Goal: Transaction & Acquisition: Purchase product/service

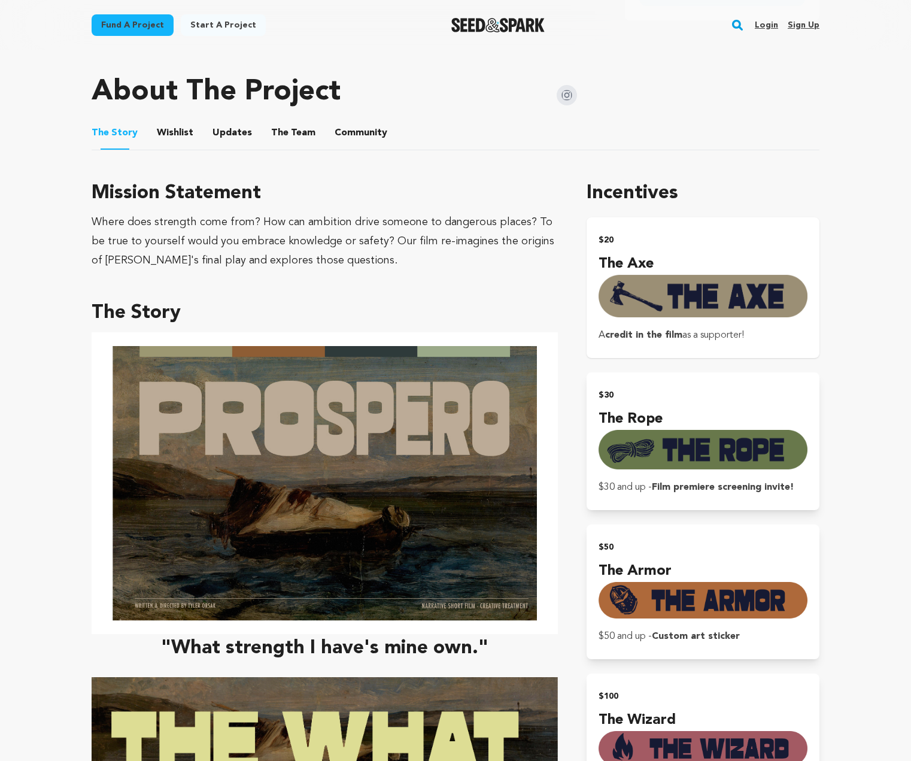
scroll to position [598, 0]
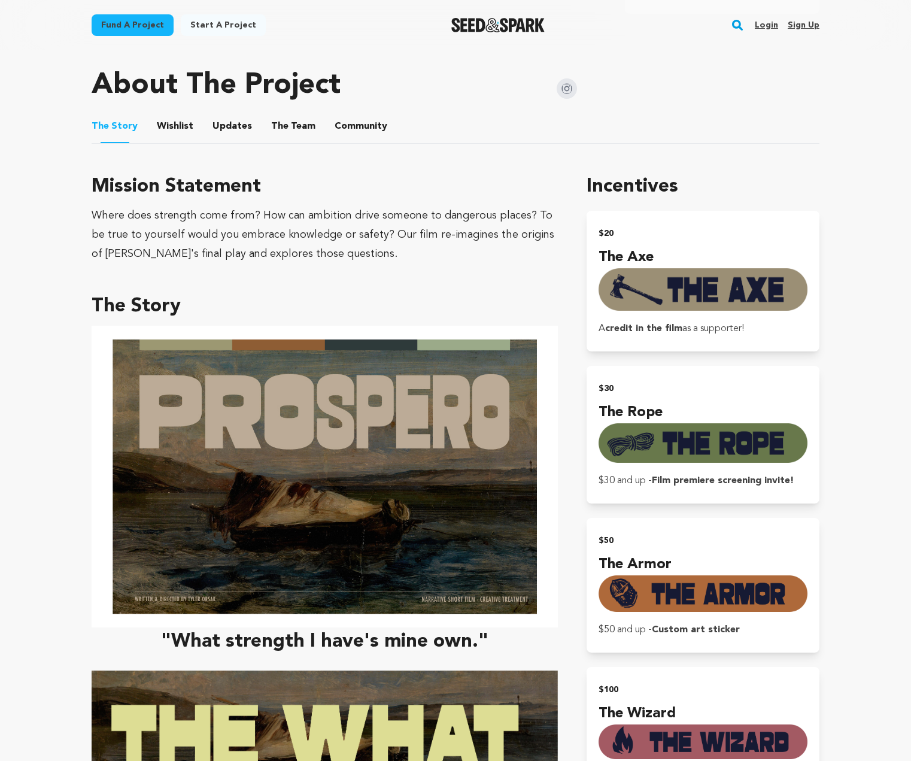
click at [284, 124] on button "The Team" at bounding box center [293, 128] width 29 height 29
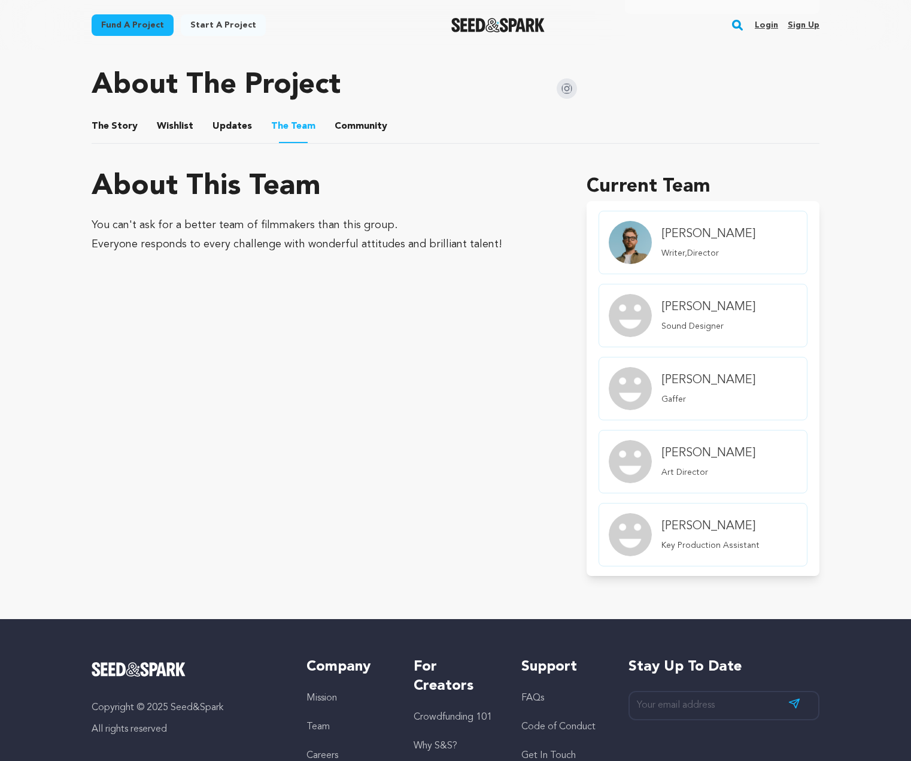
click at [676, 525] on h4 "Bailey Cash" at bounding box center [710, 526] width 98 height 17
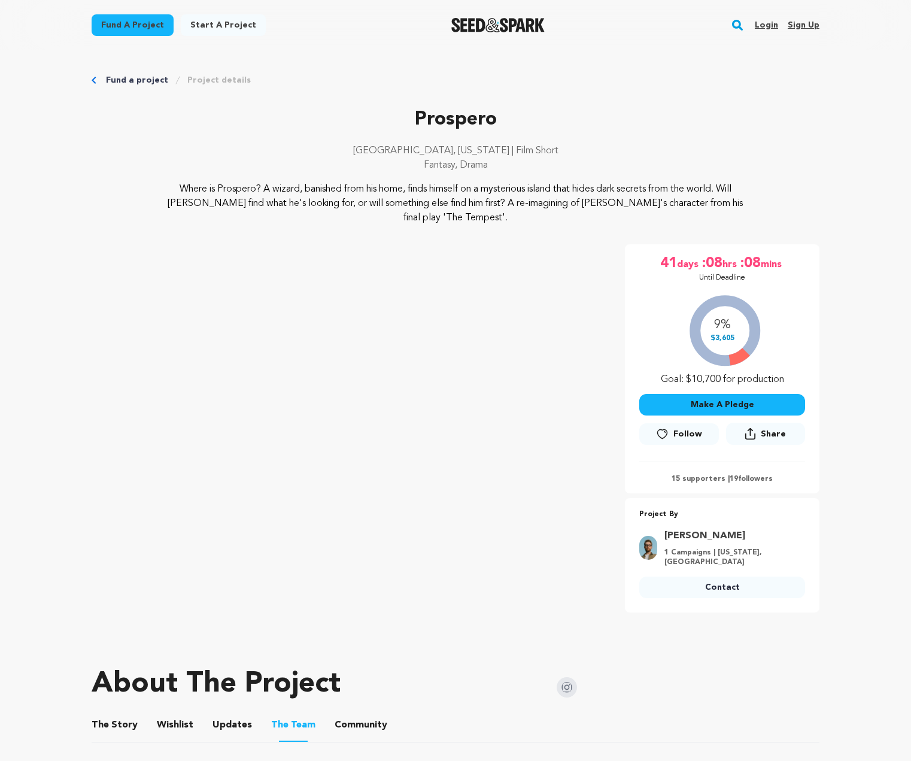
scroll to position [598, 0]
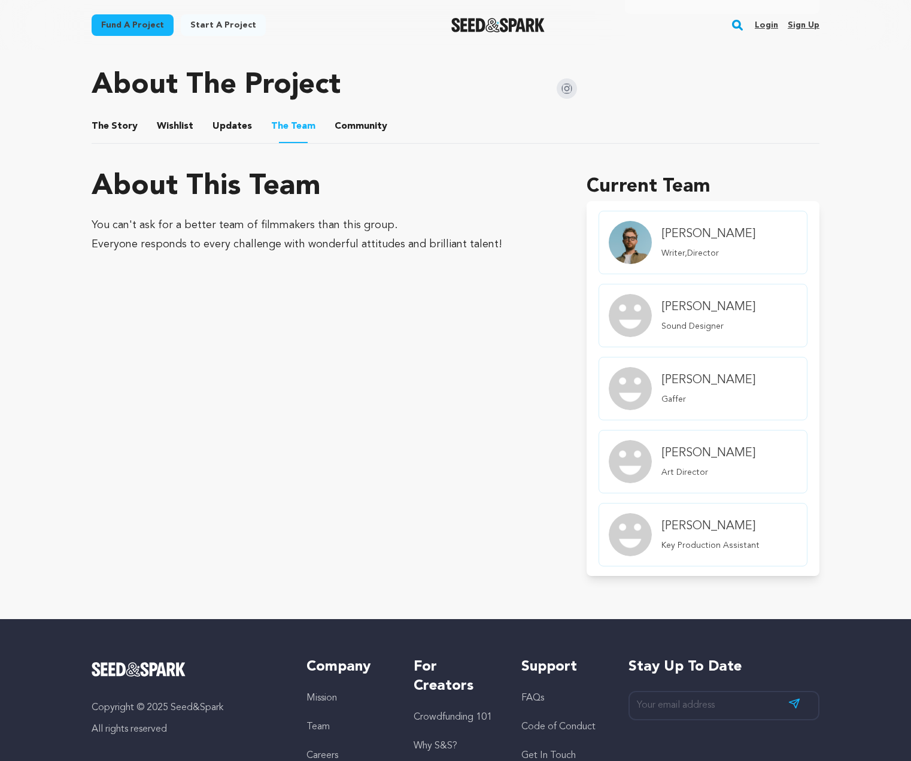
click at [221, 119] on button "Updates" at bounding box center [232, 128] width 29 height 29
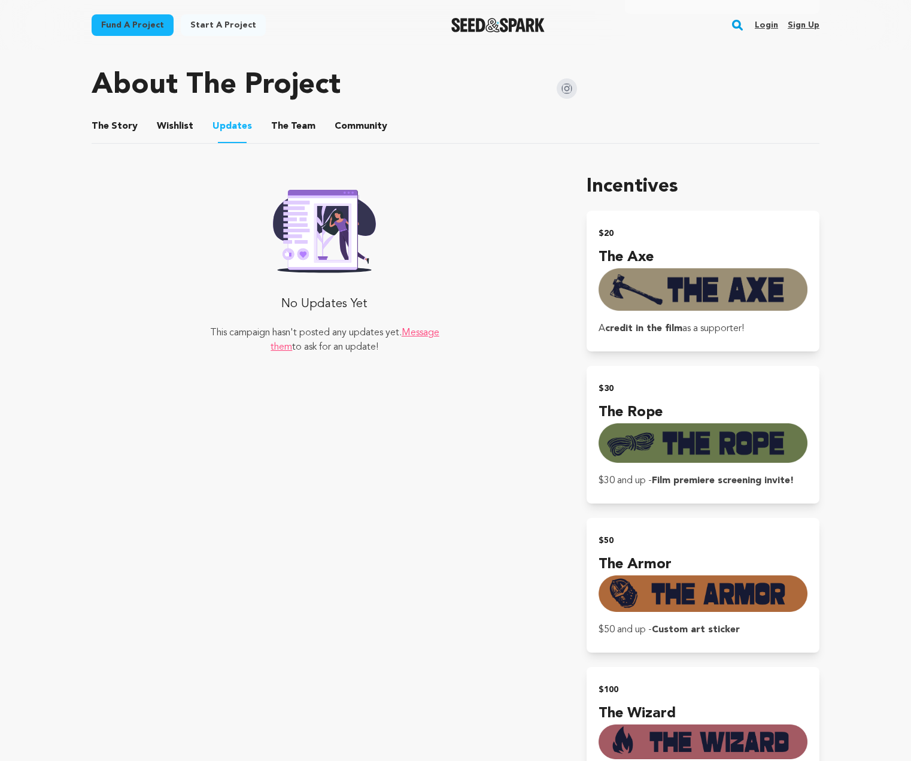
click at [177, 121] on button "Wishlist" at bounding box center [175, 128] width 29 height 29
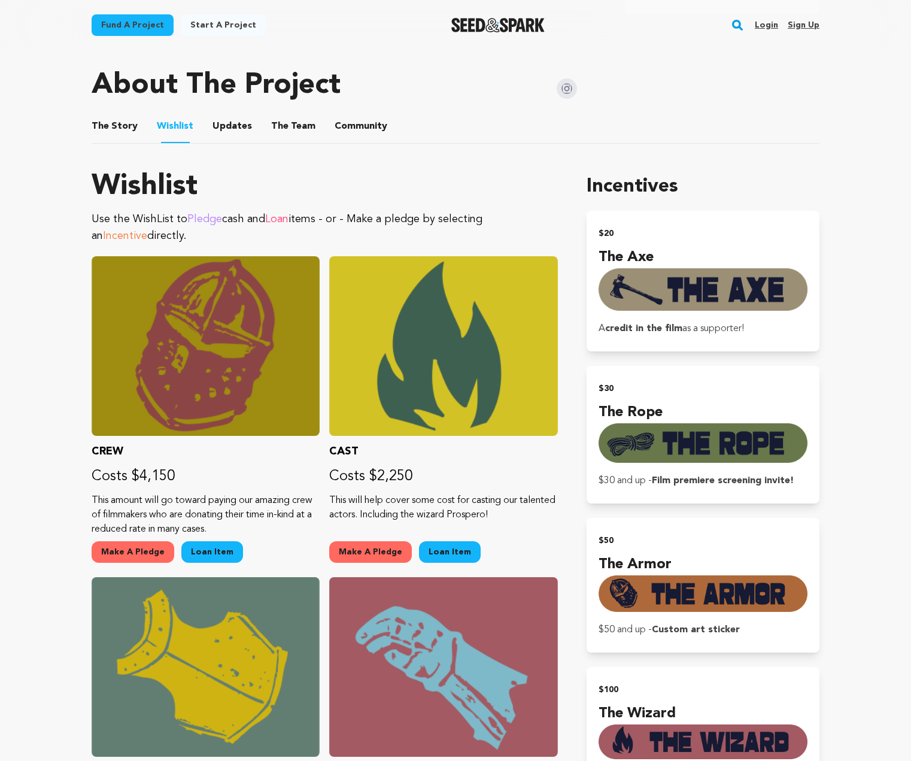
click at [118, 120] on button "The Story" at bounding box center [115, 128] width 29 height 29
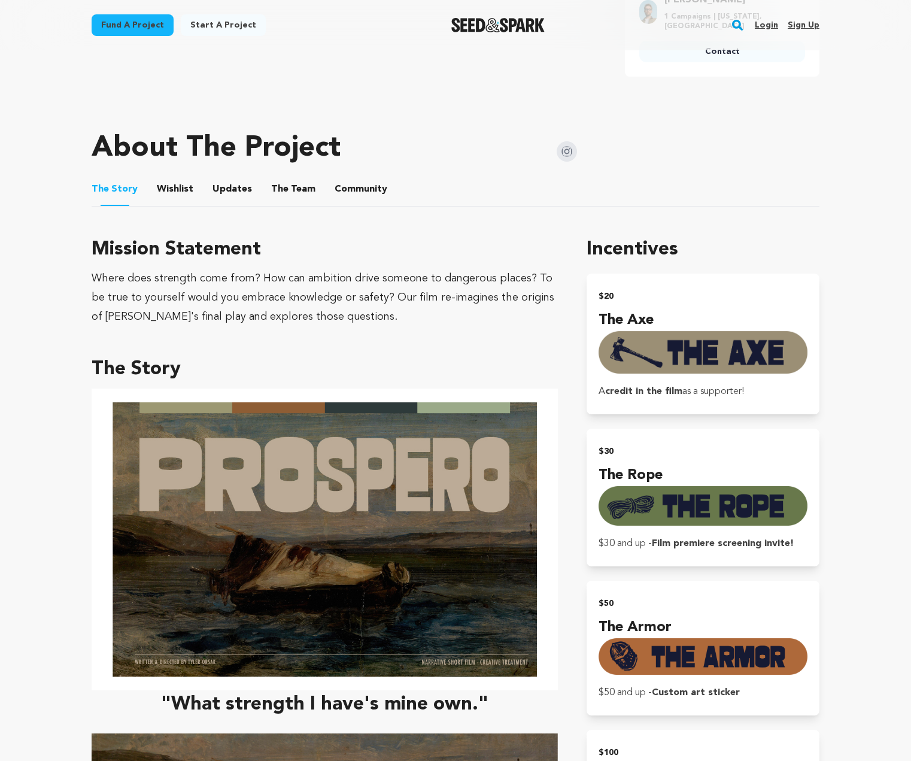
scroll to position [419, 0]
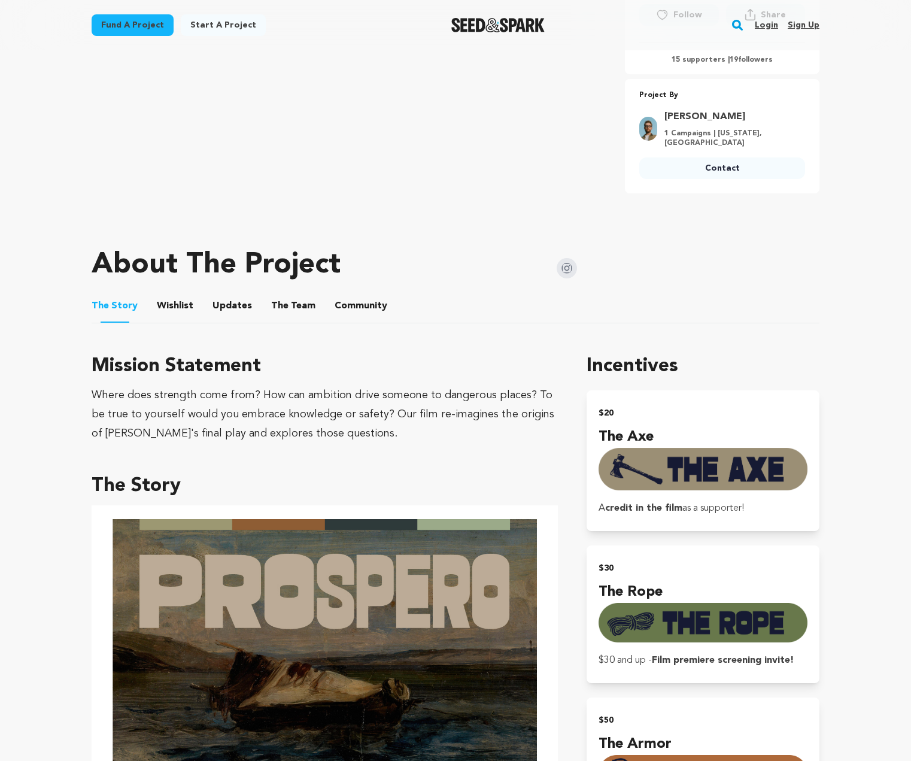
click at [223, 308] on button "Updates" at bounding box center [232, 308] width 29 height 29
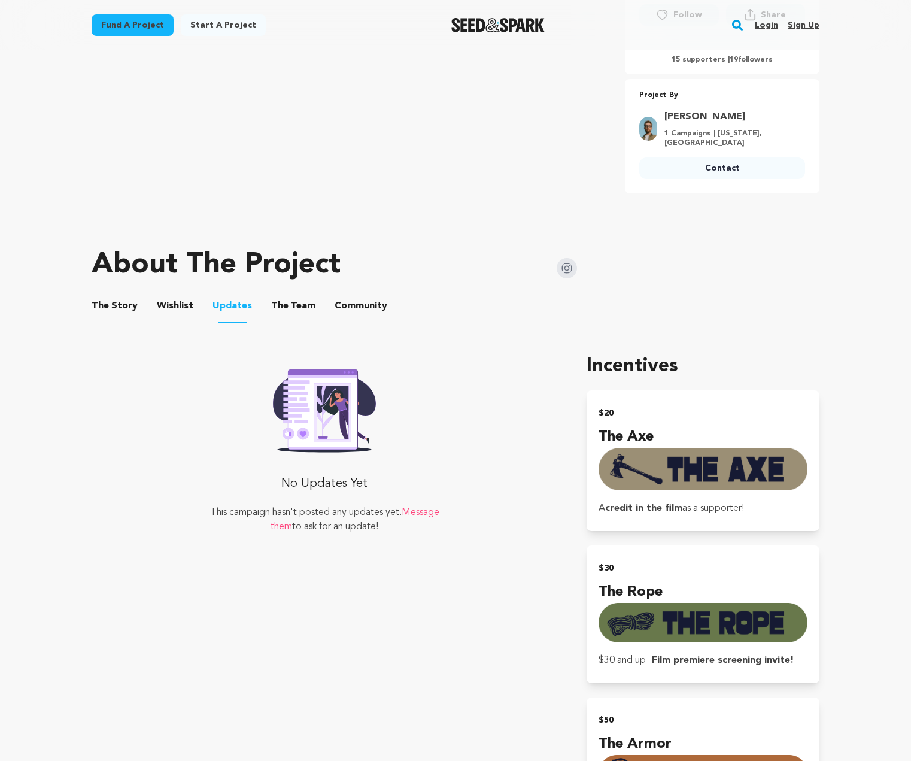
click at [200, 300] on ul "The Story The Story Wishlist Wishlist Updates Updates The Team The Team Communi…" at bounding box center [456, 306] width 728 height 34
click at [190, 302] on ul "The Story The Story Wishlist Wishlist Updates Updates The Team The Team Communi…" at bounding box center [456, 306] width 728 height 34
click at [297, 307] on button "The Team" at bounding box center [293, 308] width 29 height 29
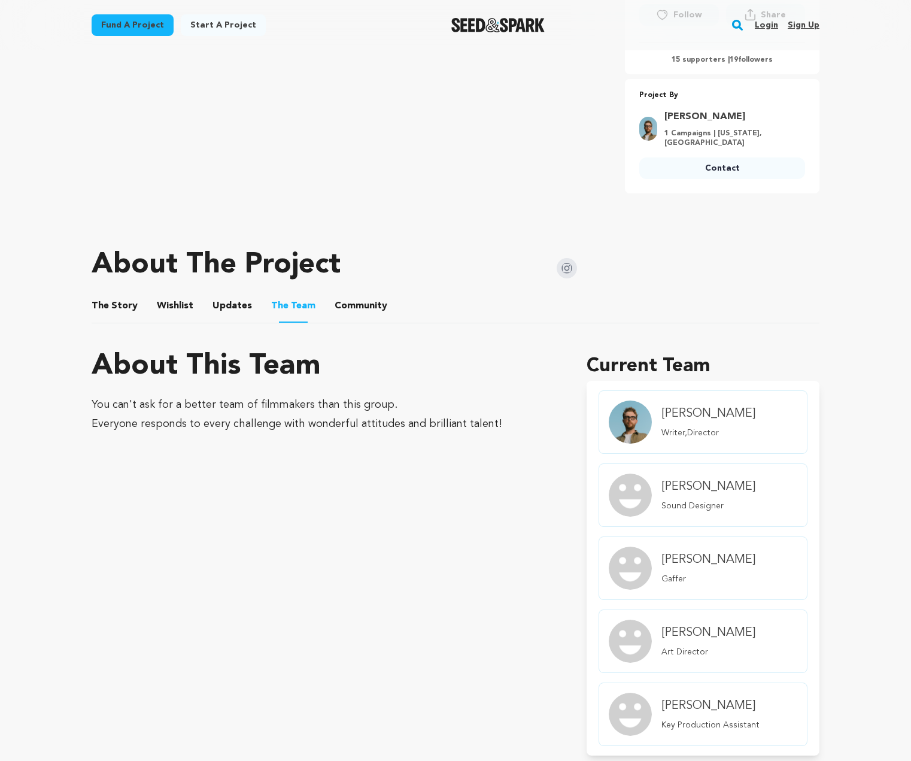
click at [90, 306] on div "Fund a project Project details Prospero Fayetteville, Arkansas | Film Short Fan…" at bounding box center [455, 214] width 766 height 1167
click at [107, 306] on button "The Story" at bounding box center [115, 308] width 29 height 29
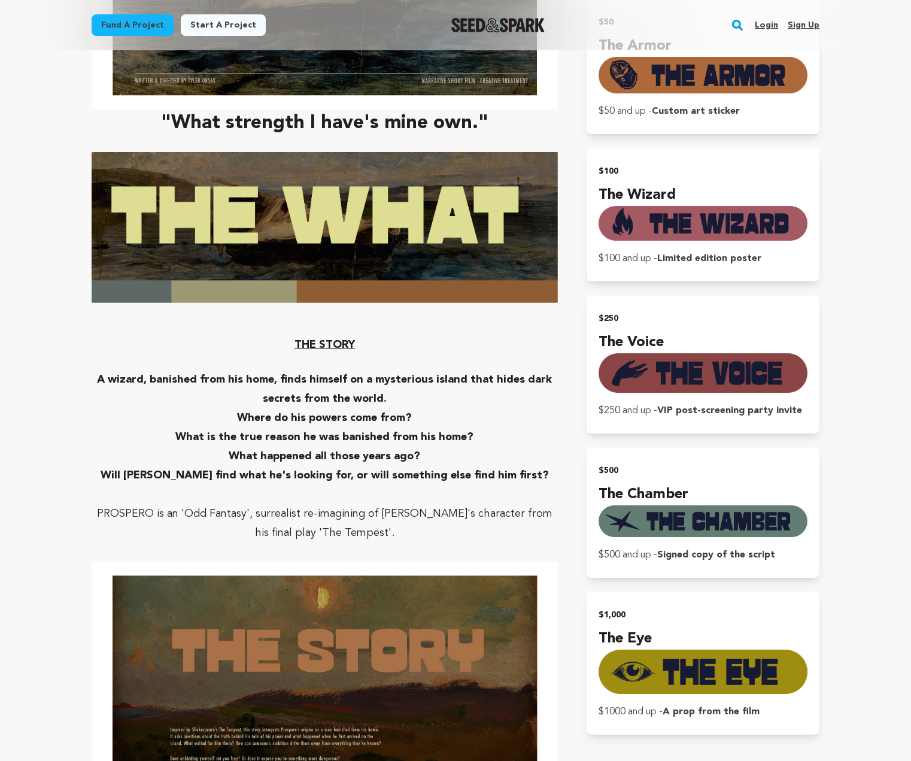
scroll to position [1120, 0]
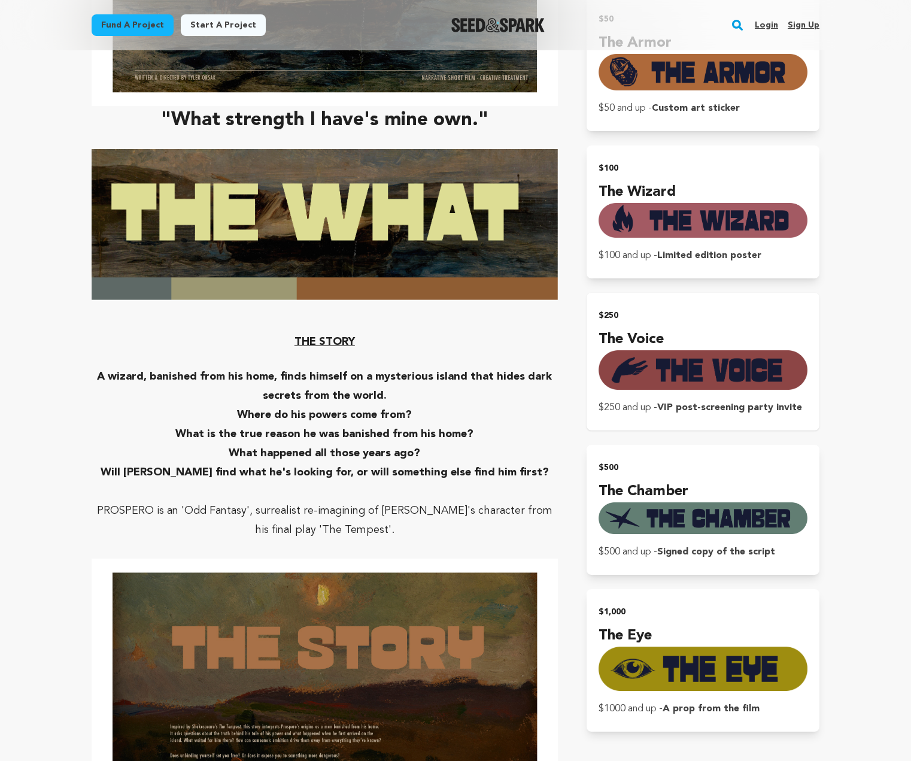
click at [679, 370] on img "submit" at bounding box center [702, 369] width 209 height 39
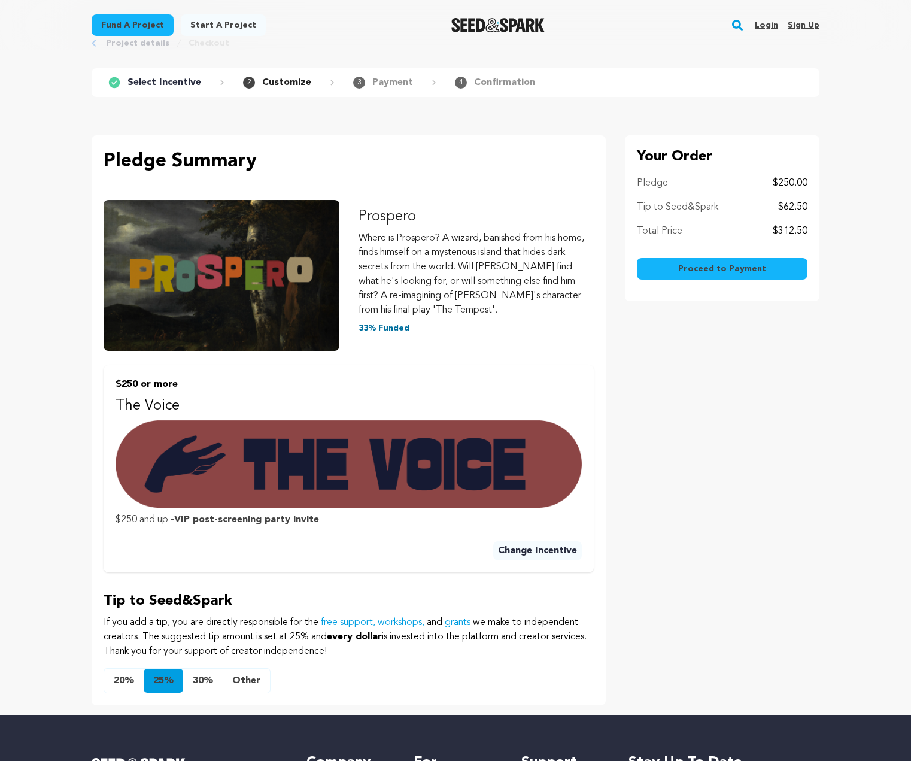
scroll to position [180, 0]
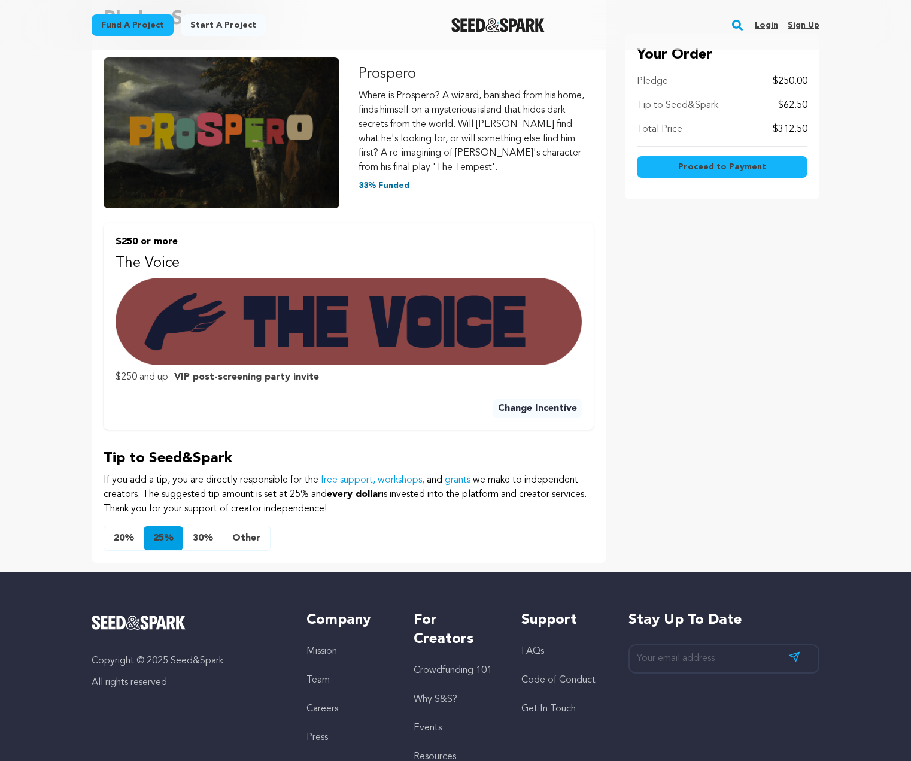
click at [239, 531] on button "Other" at bounding box center [246, 538] width 47 height 24
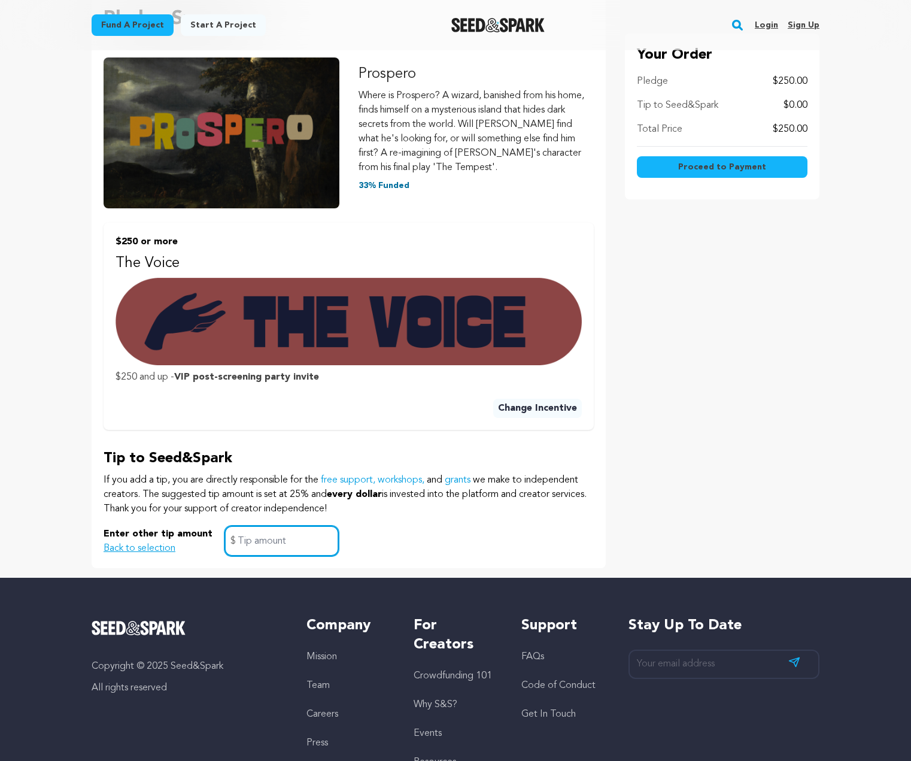
click at [242, 545] on input "text" at bounding box center [281, 540] width 114 height 31
type input "0"
click at [374, 531] on div "Enter other tip amount Back to selection 0 $" at bounding box center [349, 540] width 490 height 31
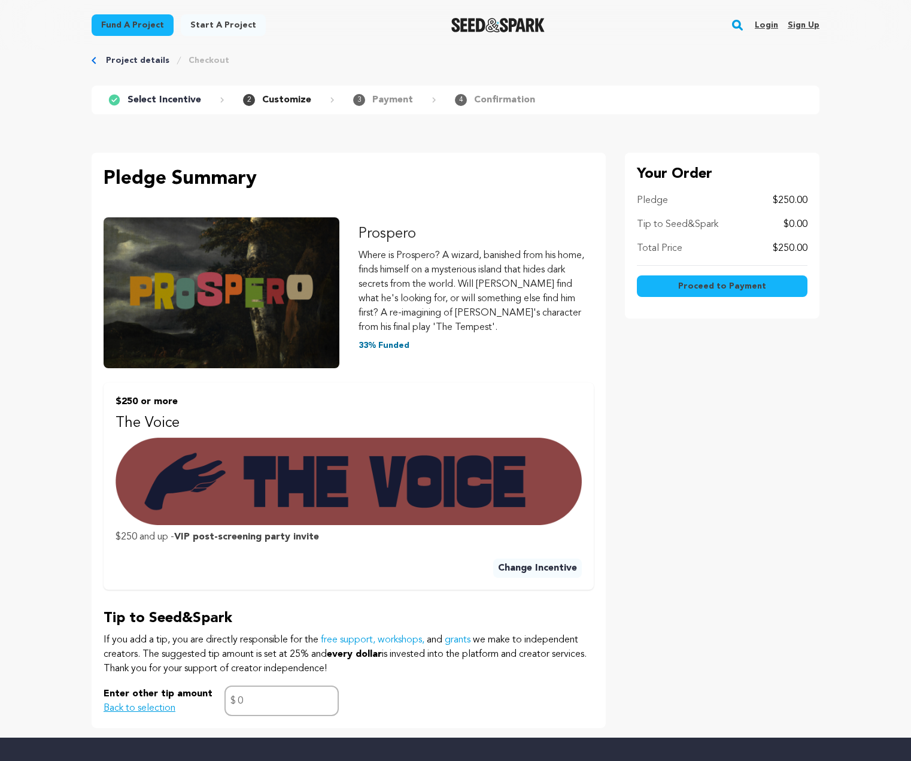
scroll to position [0, 0]
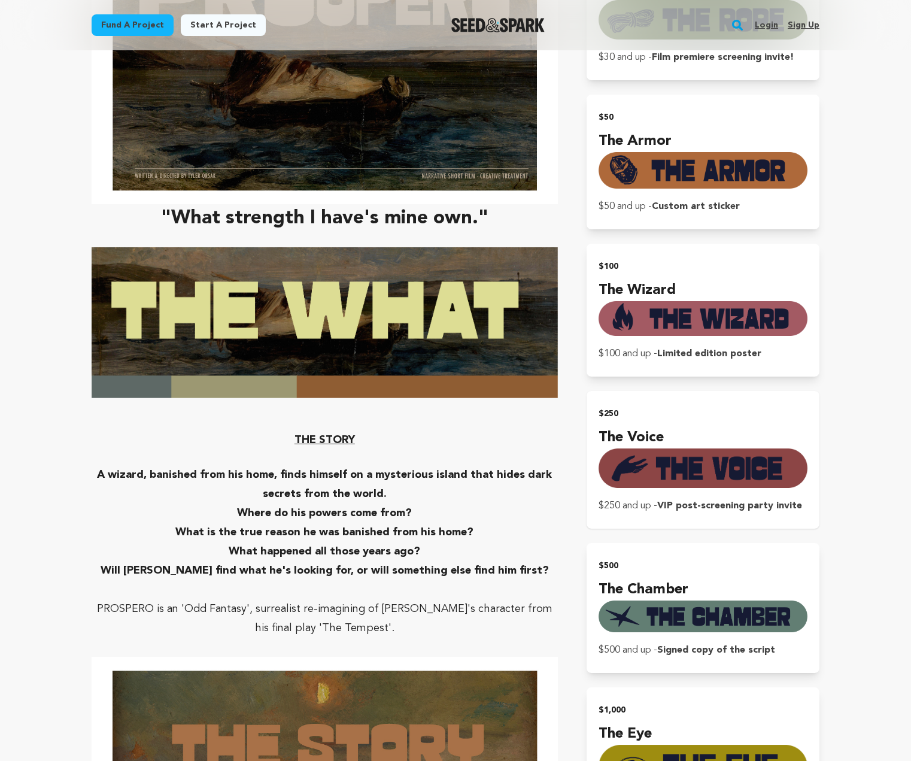
scroll to position [1000, 0]
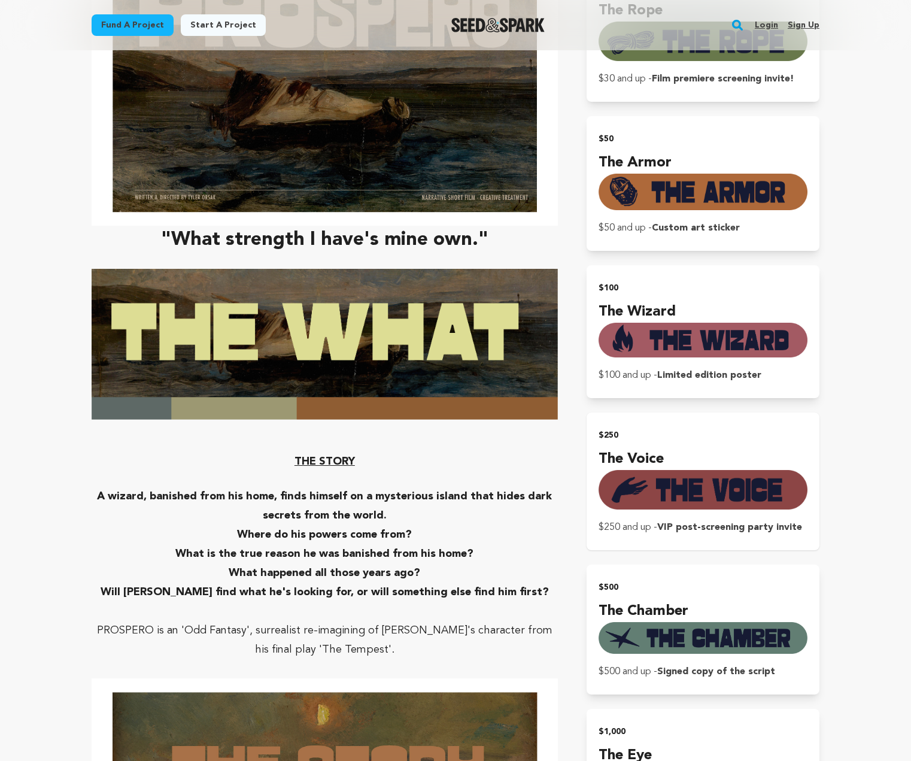
click at [761, 475] on img "submit" at bounding box center [702, 489] width 209 height 39
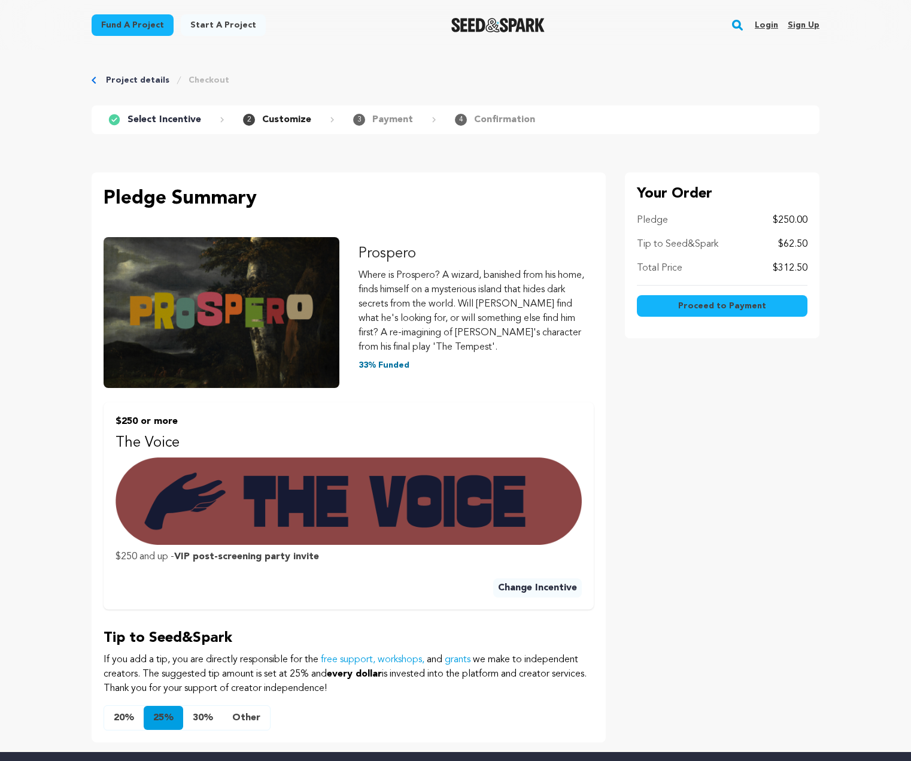
scroll to position [298, 0]
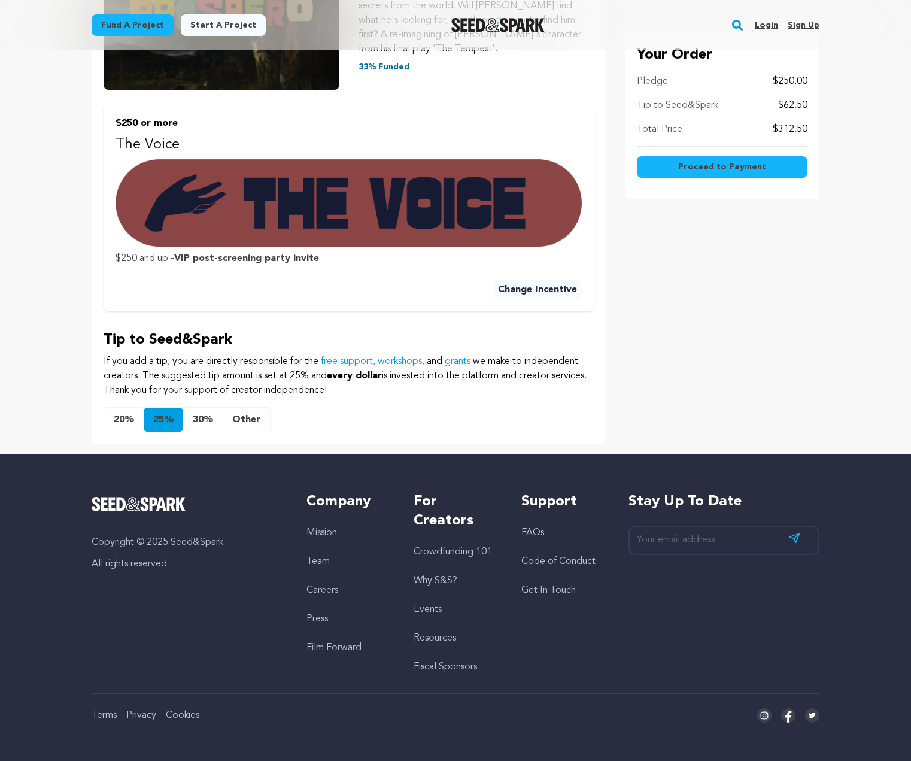
click at [220, 431] on button "30%" at bounding box center [202, 420] width 39 height 24
click at [233, 422] on button "Other" at bounding box center [246, 420] width 47 height 24
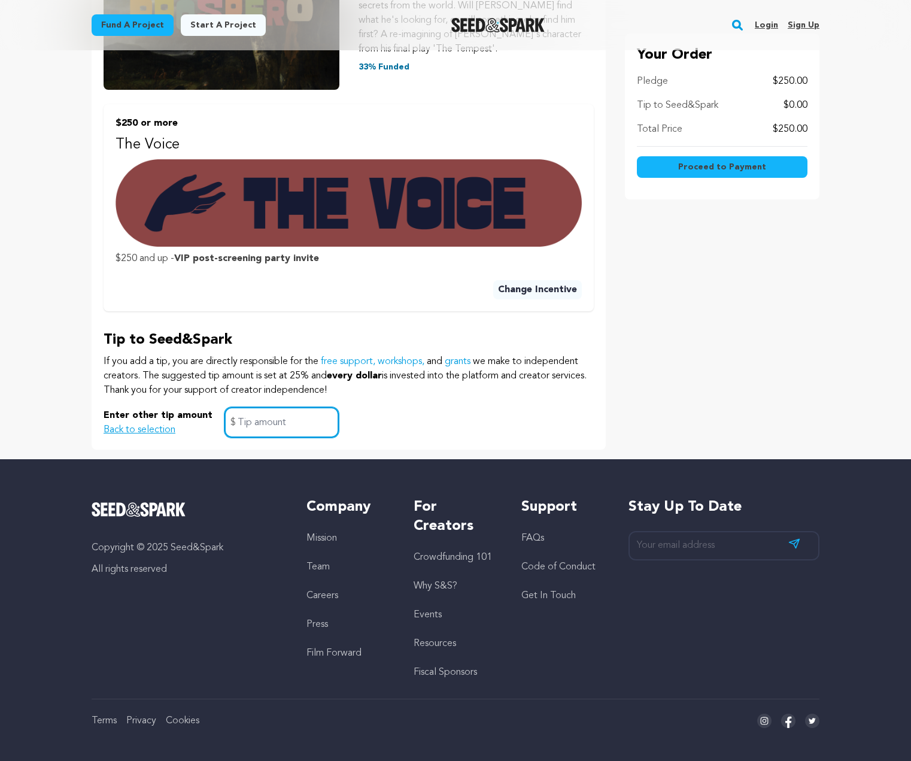
click at [264, 430] on input "text" at bounding box center [281, 422] width 114 height 31
type input "0"
click at [670, 268] on div "Your Order Pledge $250.00 Tip to Seed&Spark $0.00 Total Price $250.00 Proceed t…" at bounding box center [722, 161] width 194 height 575
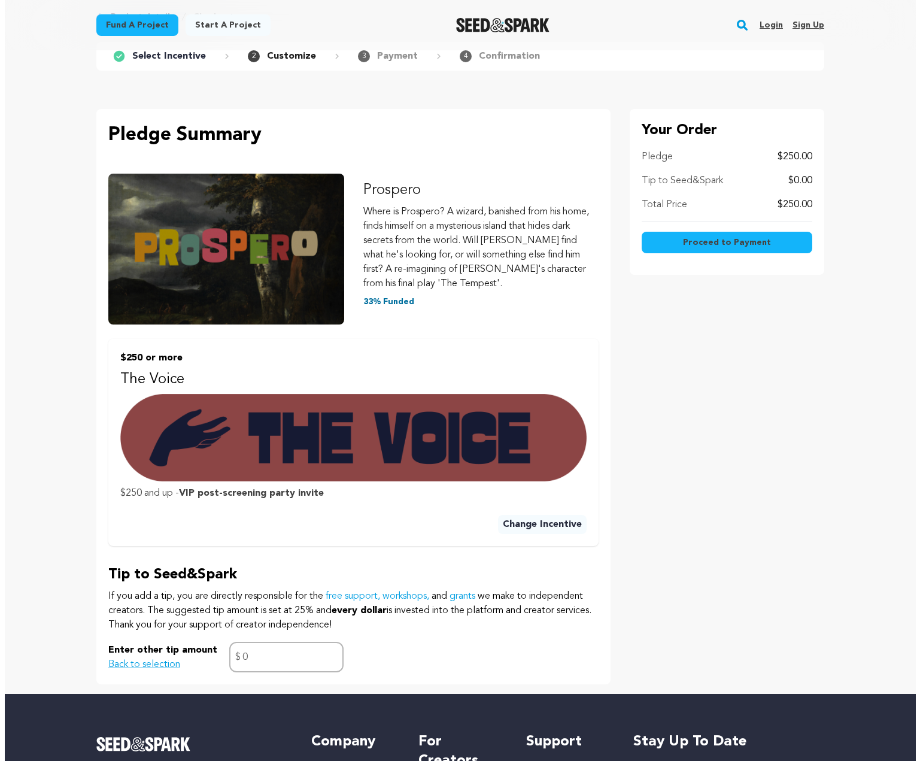
scroll to position [59, 0]
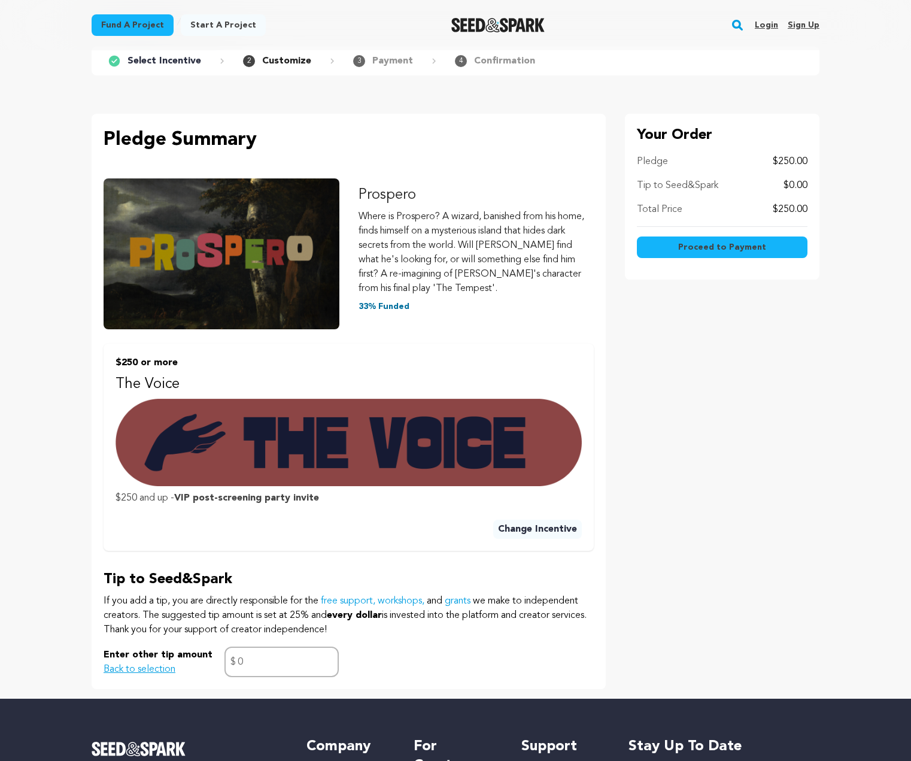
click at [749, 249] on span "Proceed to Payment" at bounding box center [722, 247] width 88 height 12
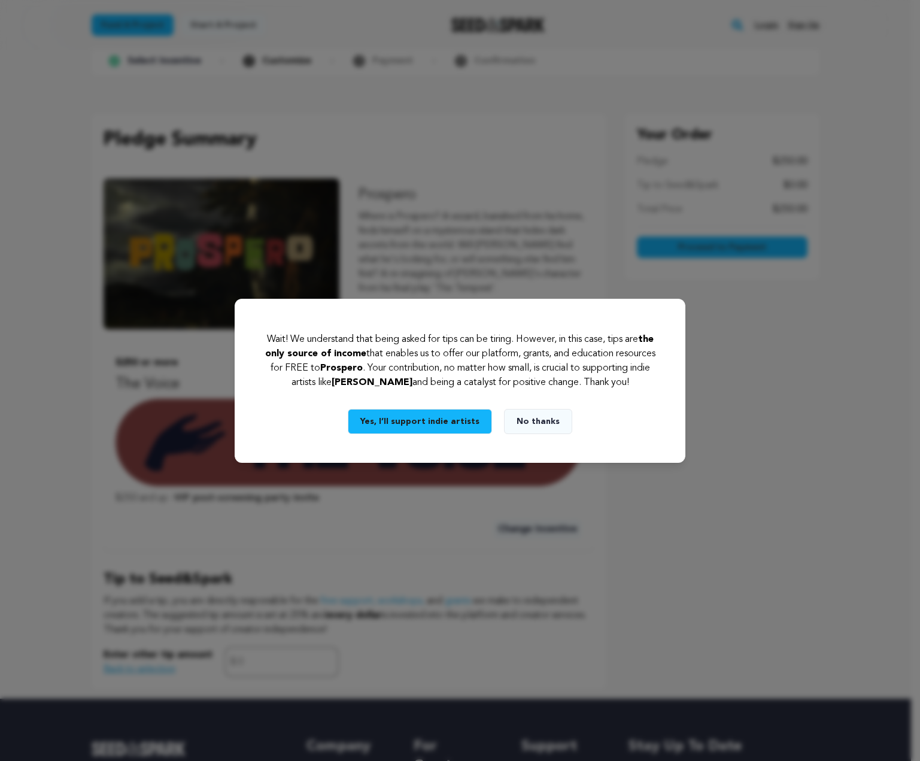
click at [542, 427] on button "No thanks" at bounding box center [538, 421] width 68 height 25
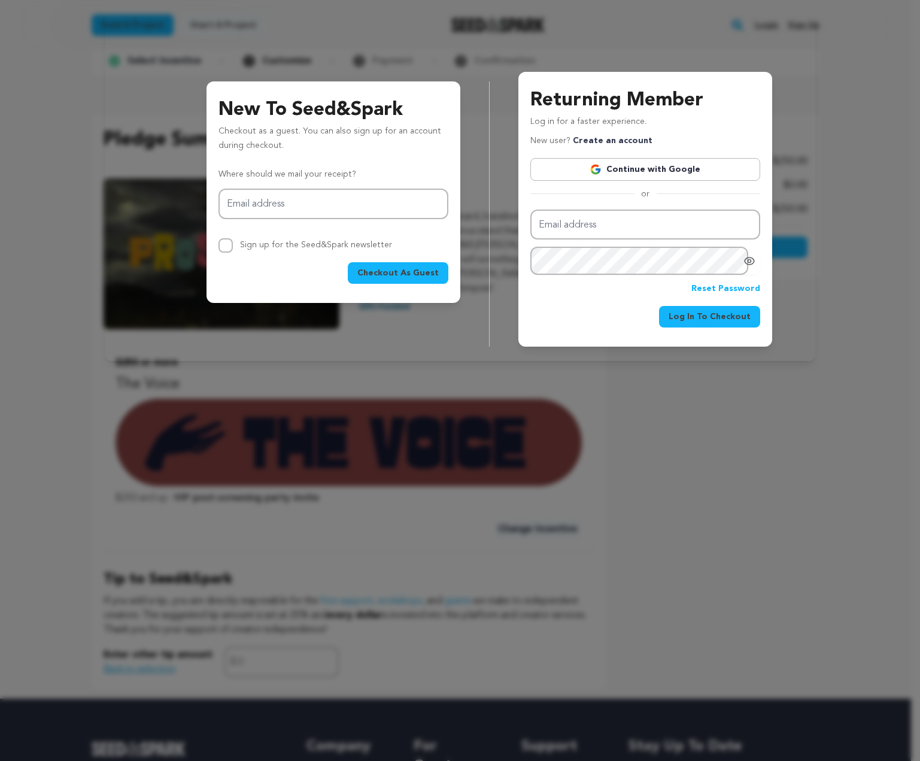
click at [327, 223] on div "Email address Sign up for the Seed&Spark newsletter" at bounding box center [333, 220] width 230 height 64
click at [384, 202] on input "Email address" at bounding box center [333, 203] width 230 height 31
click at [383, 210] on input "Email address" at bounding box center [333, 203] width 230 height 31
type input "[EMAIL_ADDRESS][DOMAIN_NAME]"
click at [583, 223] on input "Email address" at bounding box center [645, 224] width 230 height 31
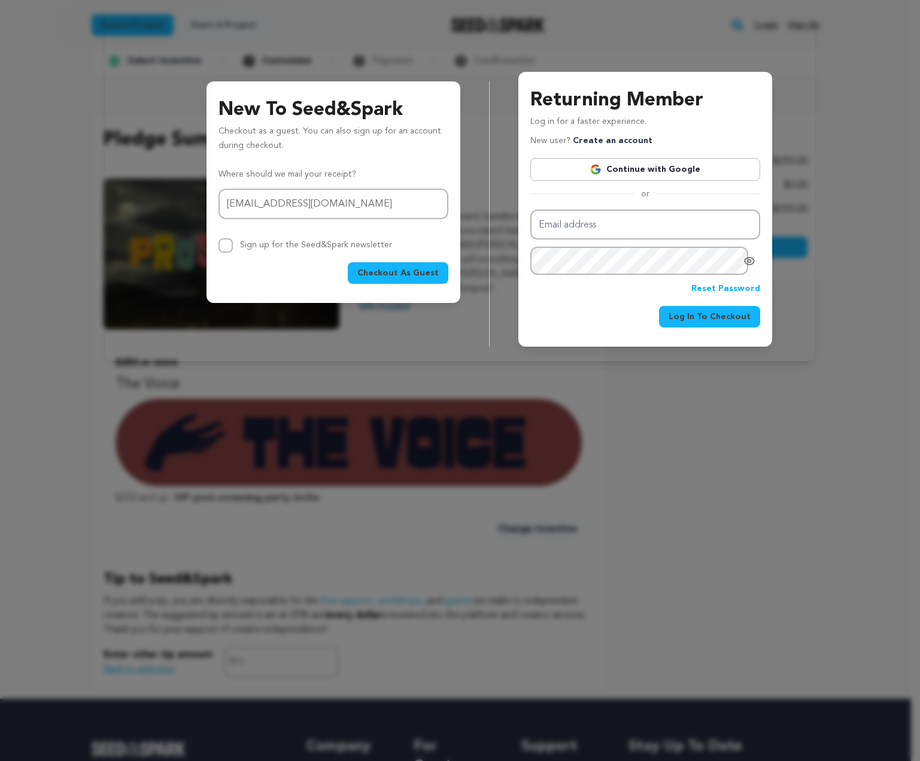
click at [423, 275] on span "Checkout As Guest" at bounding box center [397, 273] width 81 height 12
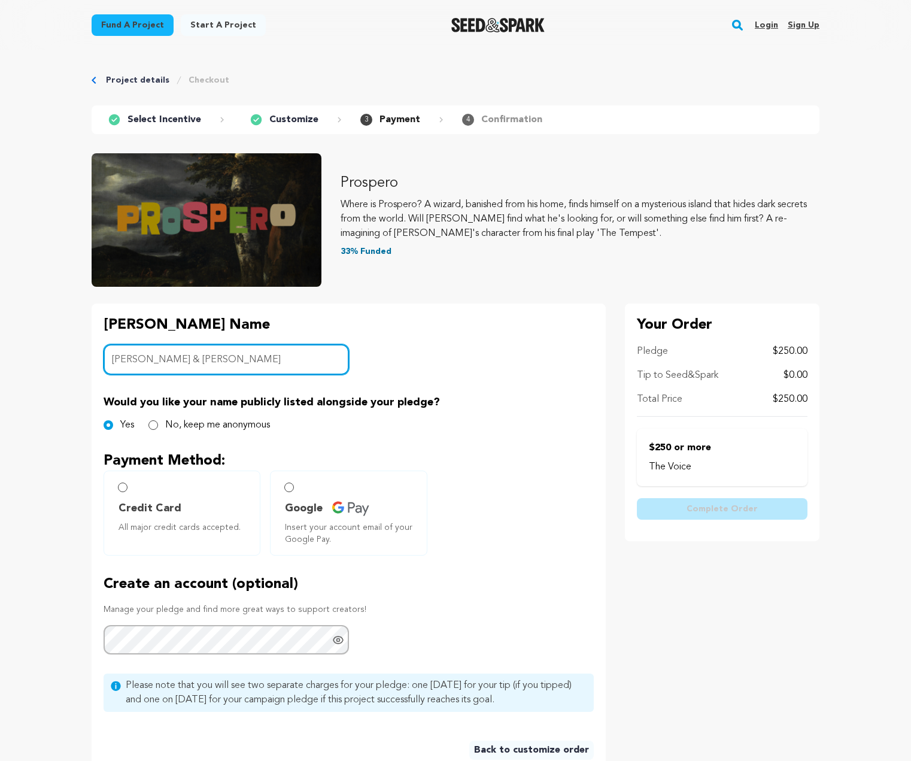
type input "[PERSON_NAME] & [PERSON_NAME]"
click at [65, 405] on main "Fund a project Start a project Search Login Sign up Start a project" at bounding box center [455, 544] width 911 height 1088
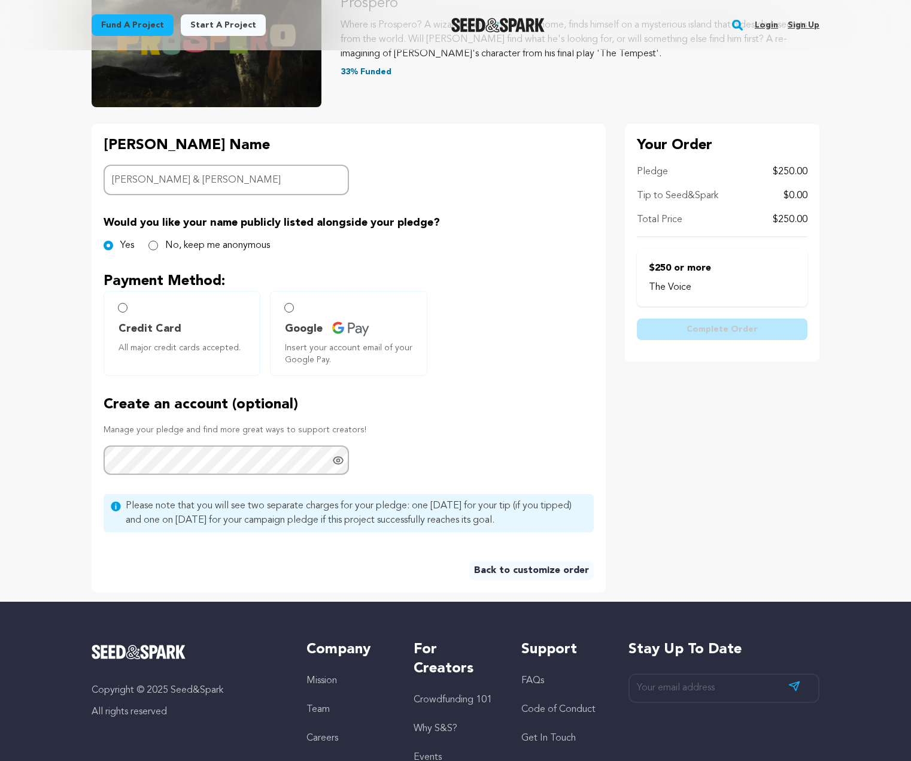
click at [157, 322] on span "Credit Card" at bounding box center [149, 328] width 63 height 17
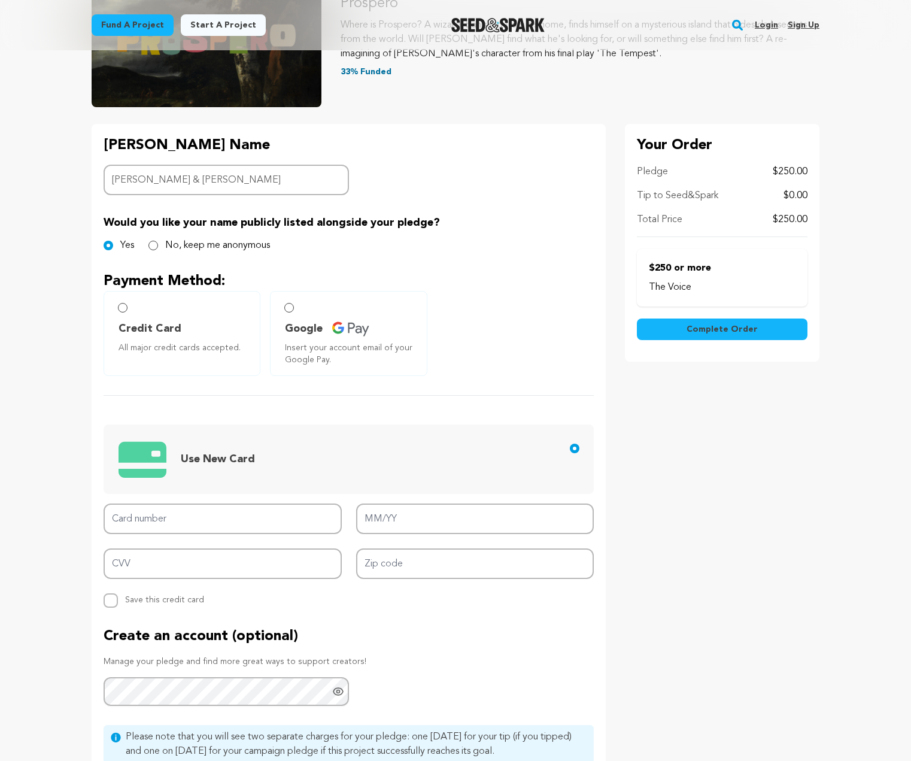
radio input "true"
click at [196, 504] on input "Card number" at bounding box center [223, 518] width 238 height 31
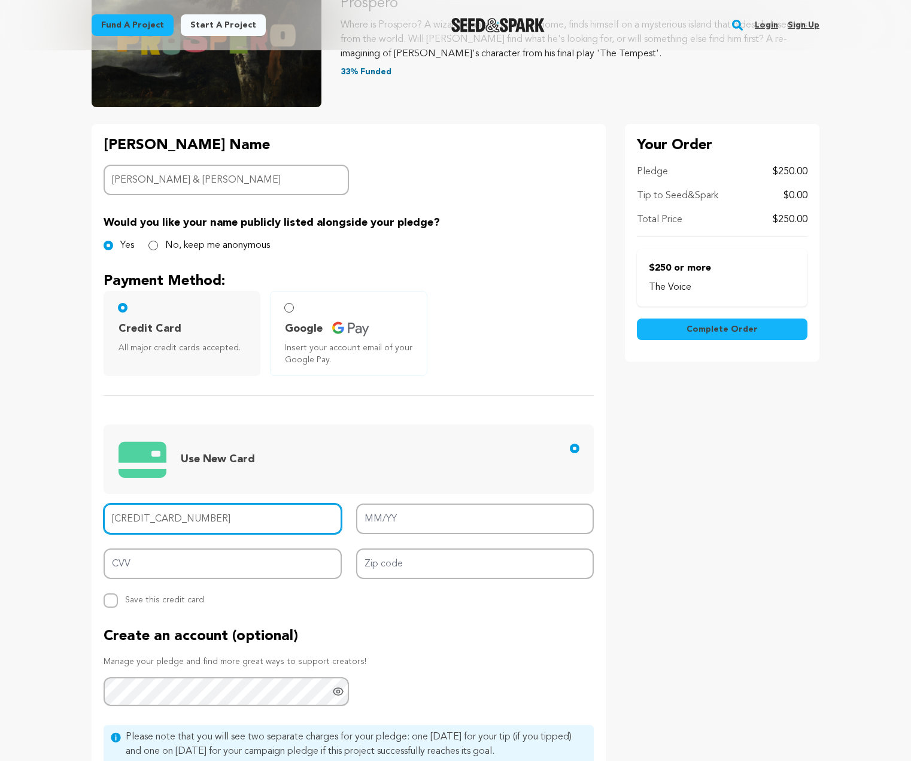
type input "4147 4002 2180 5581"
type input "12/29"
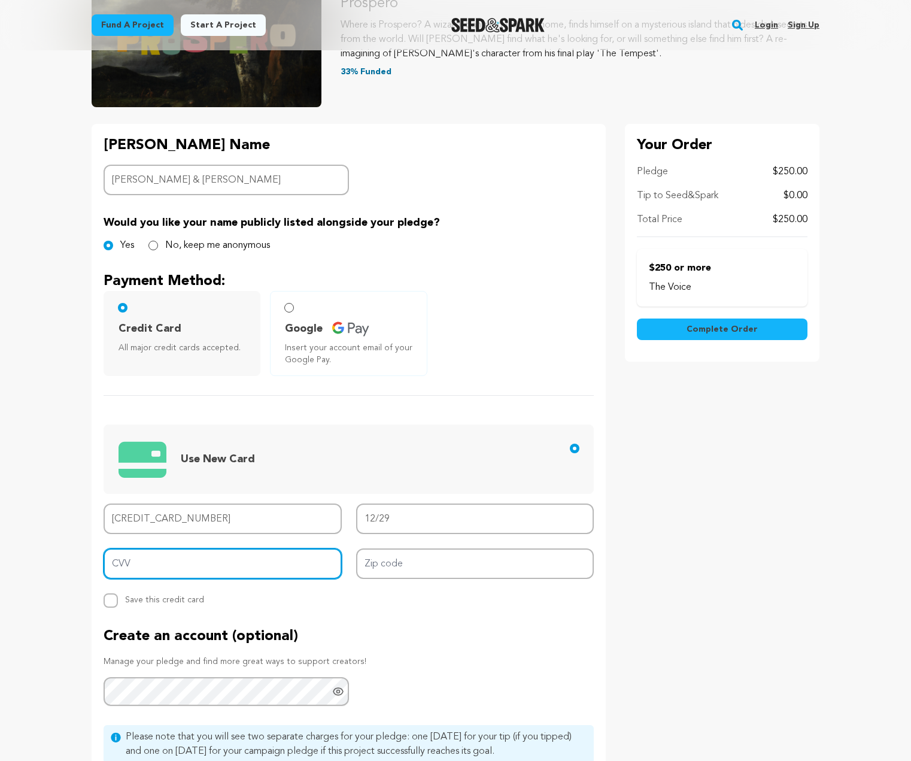
type input "336"
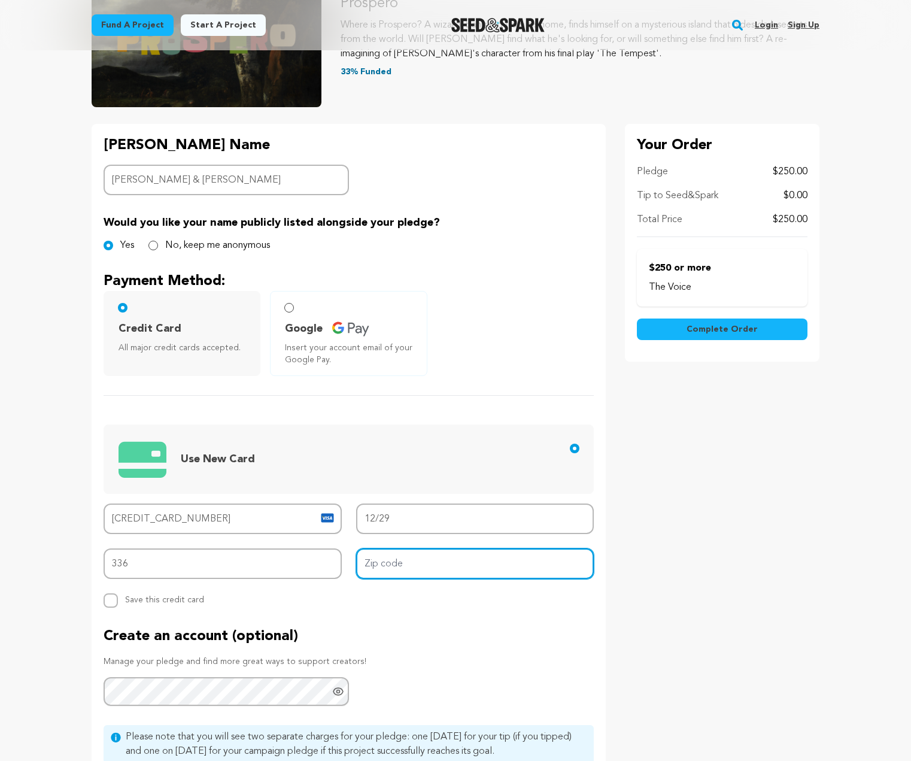
click at [454, 556] on input "Zip code" at bounding box center [475, 563] width 238 height 31
type input "72701"
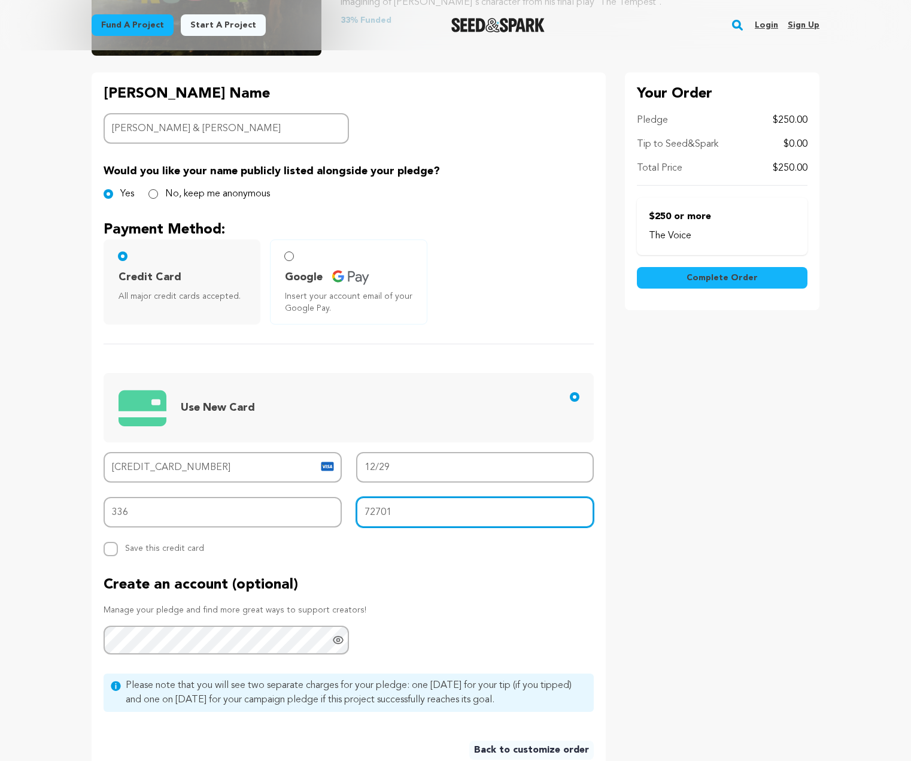
scroll to position [359, 0]
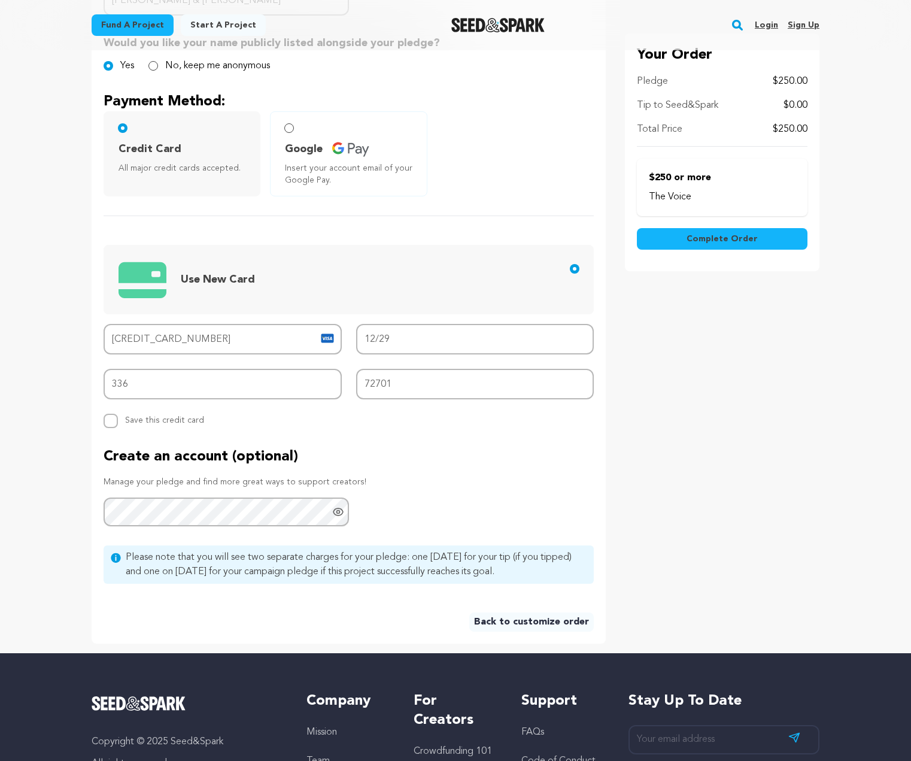
click at [179, 419] on span "Save this credit card" at bounding box center [164, 417] width 79 height 13
click at [118, 419] on input "Replace saved credit card Save this credit card" at bounding box center [111, 420] width 14 height 14
click at [111, 416] on input "Replace saved credit card Save this credit card" at bounding box center [111, 420] width 14 height 14
checkbox input "false"
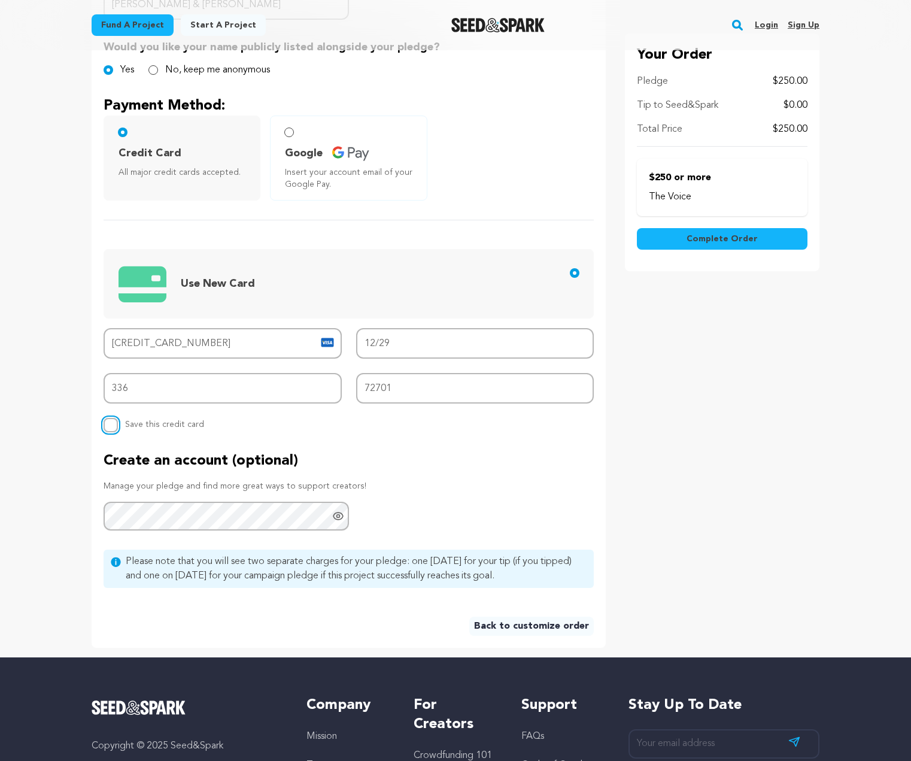
scroll to position [299, 0]
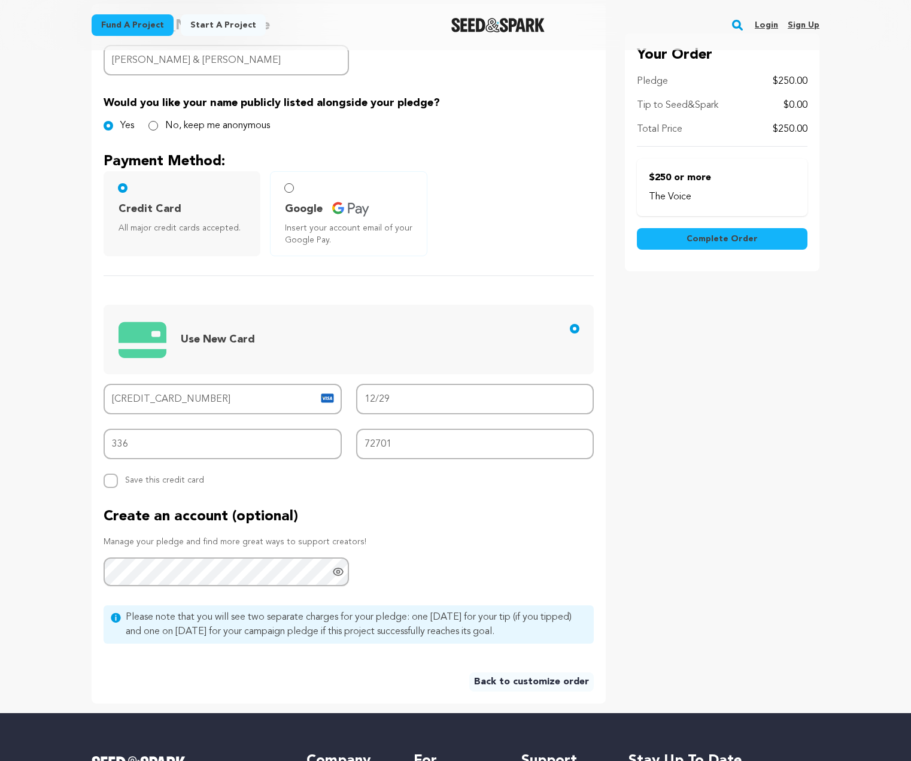
click at [726, 232] on button "Complete Order" at bounding box center [722, 239] width 171 height 22
